Goal: Information Seeking & Learning: Learn about a topic

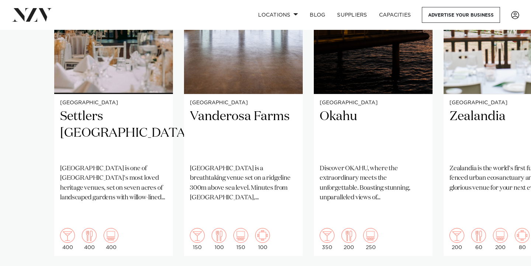
scroll to position [622, 0]
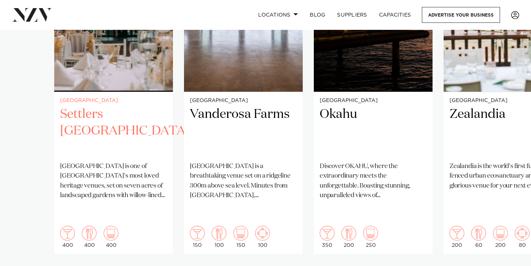
click at [119, 168] on p "[GEOGRAPHIC_DATA] is one of [GEOGRAPHIC_DATA]'s most loved heritage venues, set…" at bounding box center [113, 181] width 107 height 39
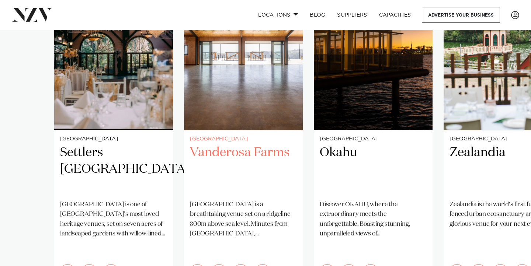
scroll to position [585, 0]
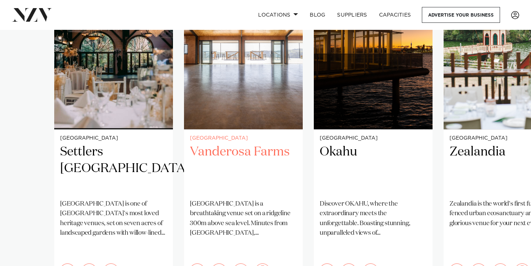
click at [244, 139] on small "[GEOGRAPHIC_DATA]" at bounding box center [243, 139] width 107 height 6
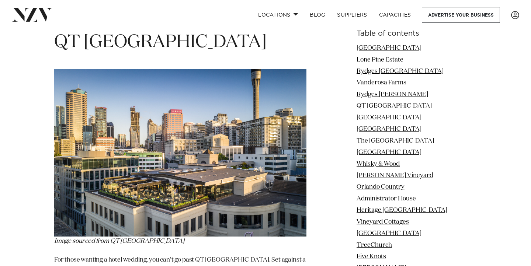
scroll to position [2345, 0]
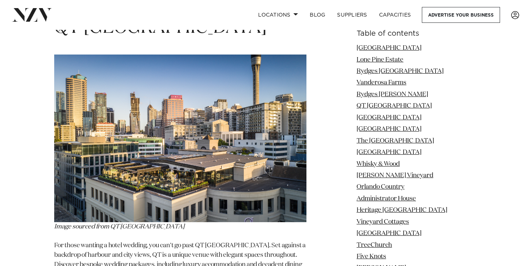
click at [234, 158] on img at bounding box center [180, 139] width 252 height 168
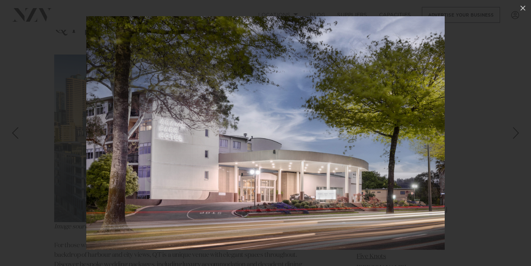
click at [25, 186] on div at bounding box center [265, 133] width 531 height 266
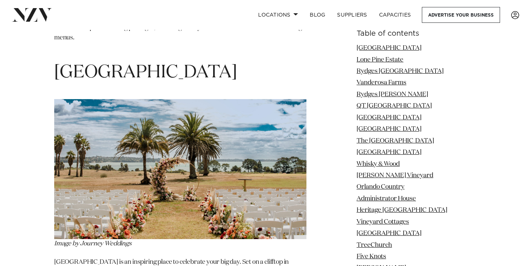
scroll to position [2583, 0]
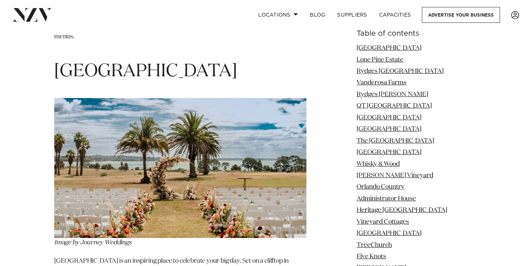
click at [129, 171] on img at bounding box center [180, 168] width 252 height 140
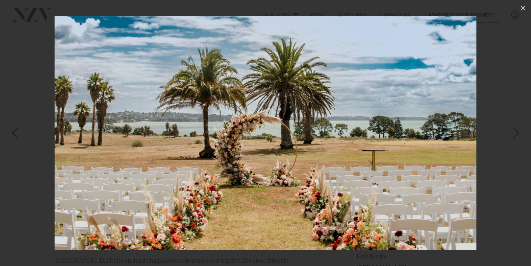
click at [129, 171] on img at bounding box center [266, 133] width 422 height 234
click at [33, 29] on div at bounding box center [265, 133] width 531 height 266
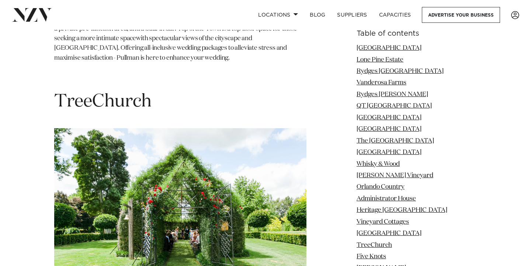
scroll to position [5844, 0]
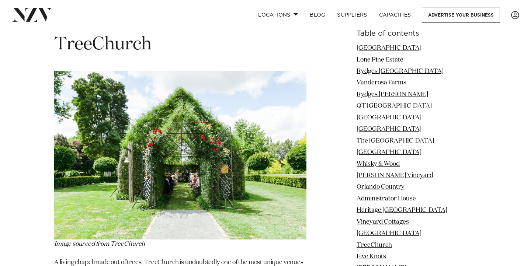
click at [144, 144] on img at bounding box center [180, 155] width 252 height 168
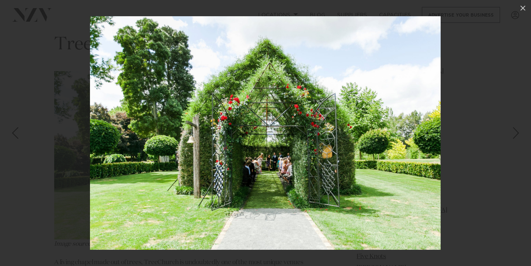
click at [71, 191] on div at bounding box center [265, 133] width 531 height 266
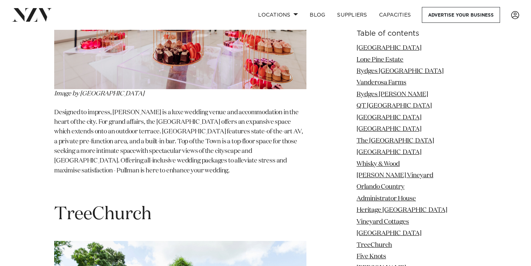
click at [105, 206] on span "TreeChurch" at bounding box center [102, 215] width 97 height 18
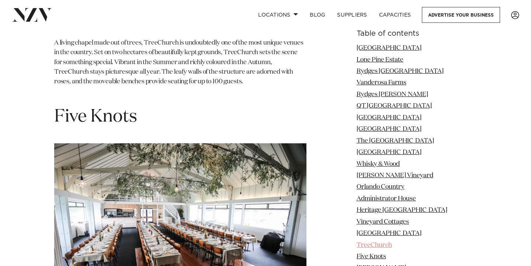
click at [391, 245] on link "TreeChurch" at bounding box center [373, 245] width 35 height 6
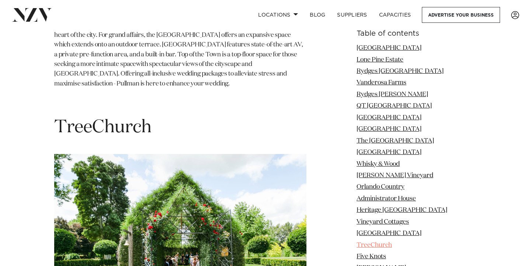
scroll to position [5759, 0]
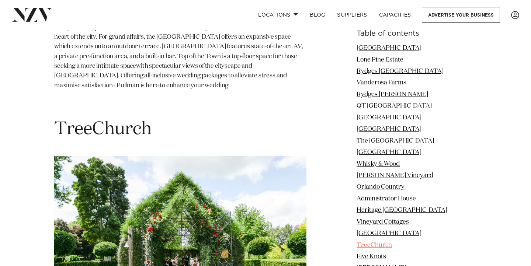
click at [391, 245] on link "TreeChurch" at bounding box center [373, 245] width 35 height 6
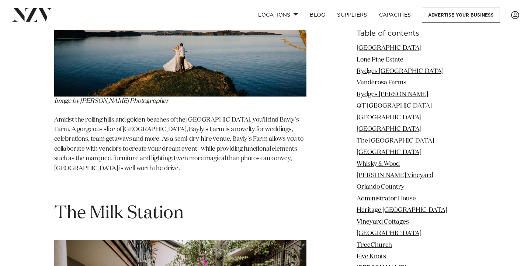
scroll to position [25920, 0]
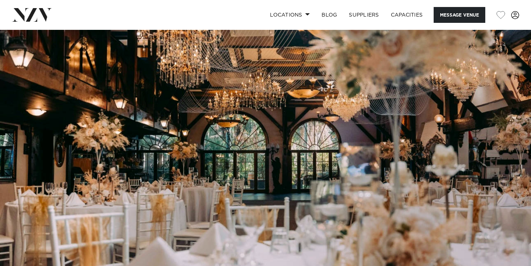
scroll to position [6, 0]
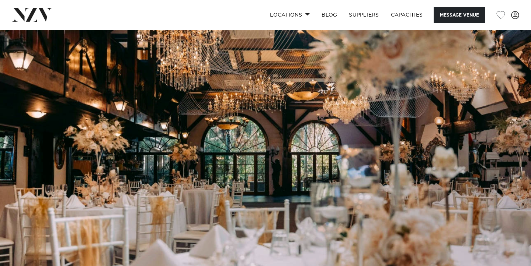
click at [238, 147] on img at bounding box center [265, 148] width 531 height 249
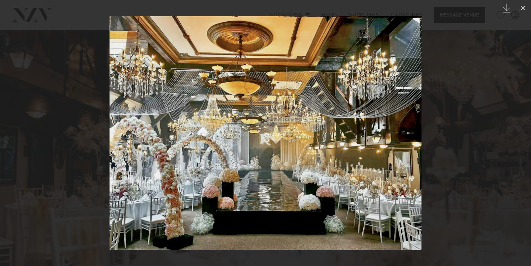
click at [1, 17] on div at bounding box center [265, 133] width 531 height 266
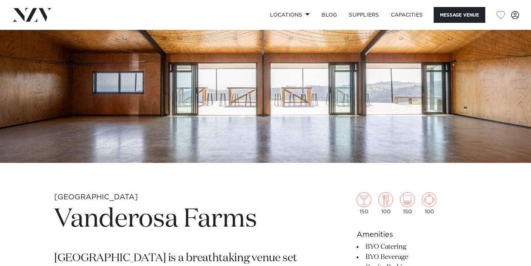
scroll to position [116, 0]
click at [244, 139] on img at bounding box center [265, 38] width 531 height 249
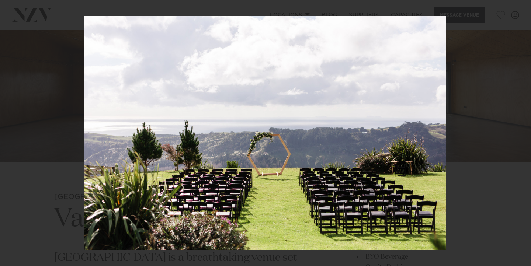
click at [48, 69] on div at bounding box center [265, 133] width 531 height 266
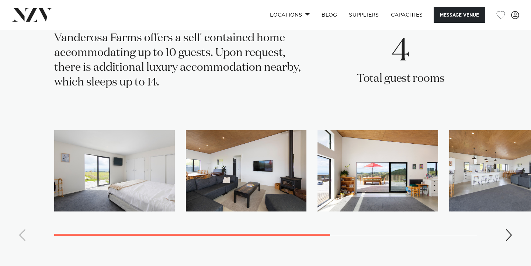
scroll to position [1144, 0]
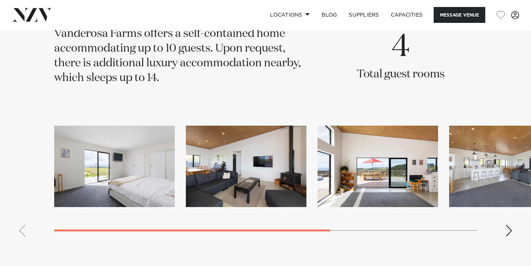
click at [504, 214] on swiper-container at bounding box center [265, 184] width 531 height 117
click at [507, 225] on div "Next slide" at bounding box center [508, 231] width 7 height 12
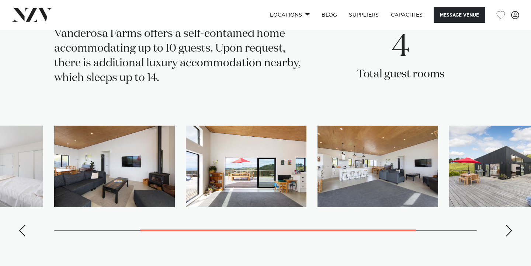
click at [507, 225] on div "Next slide" at bounding box center [508, 231] width 7 height 12
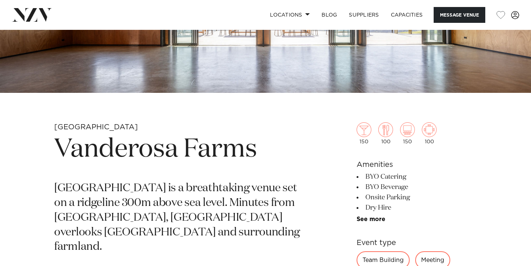
scroll to position [140, 0]
